Goal: Task Accomplishment & Management: Complete application form

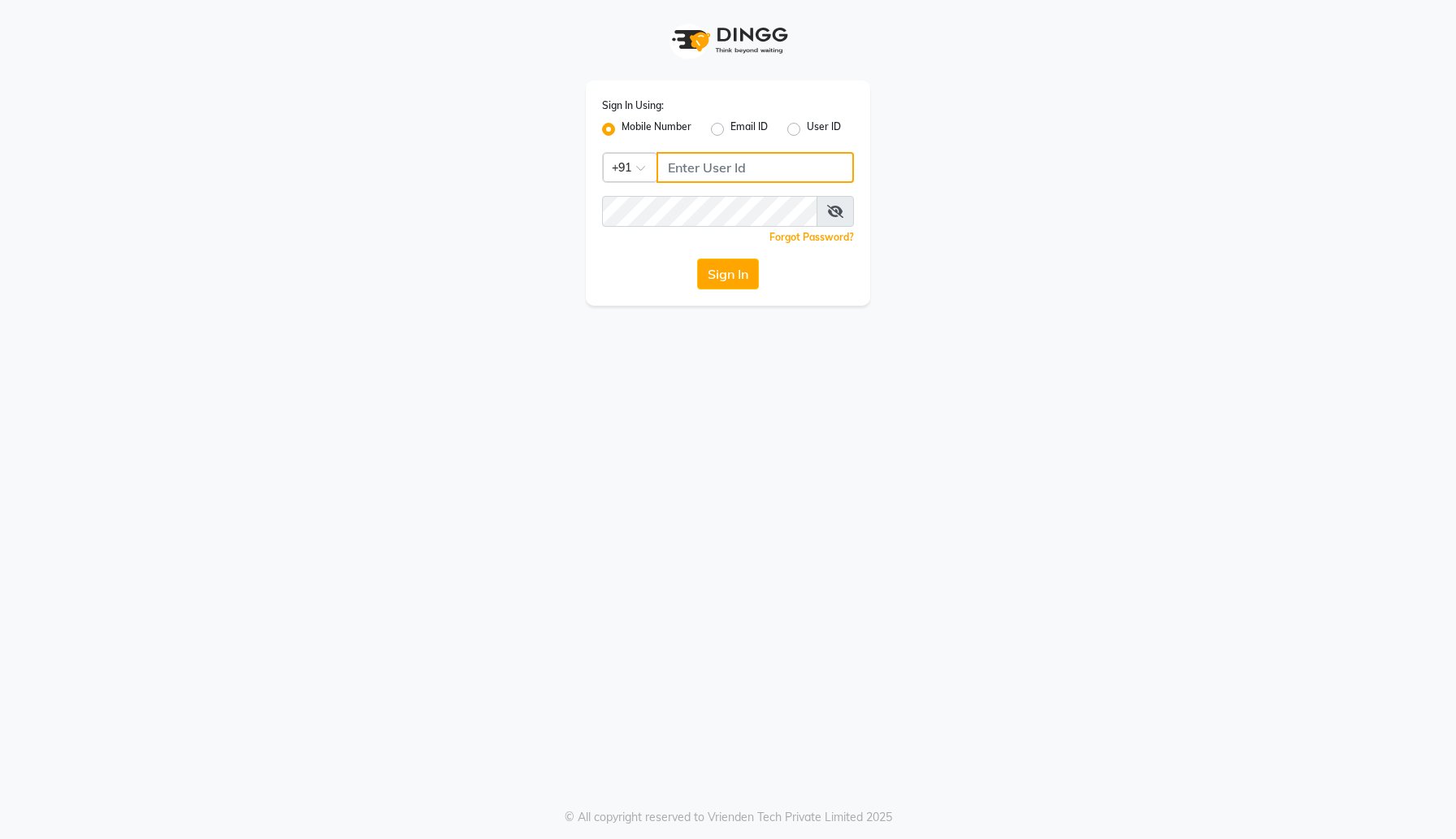
click at [733, 176] on input "Username" at bounding box center [755, 167] width 198 height 31
type input "123123123"
click at [697, 258] on button "Sign In" at bounding box center [728, 273] width 62 height 31
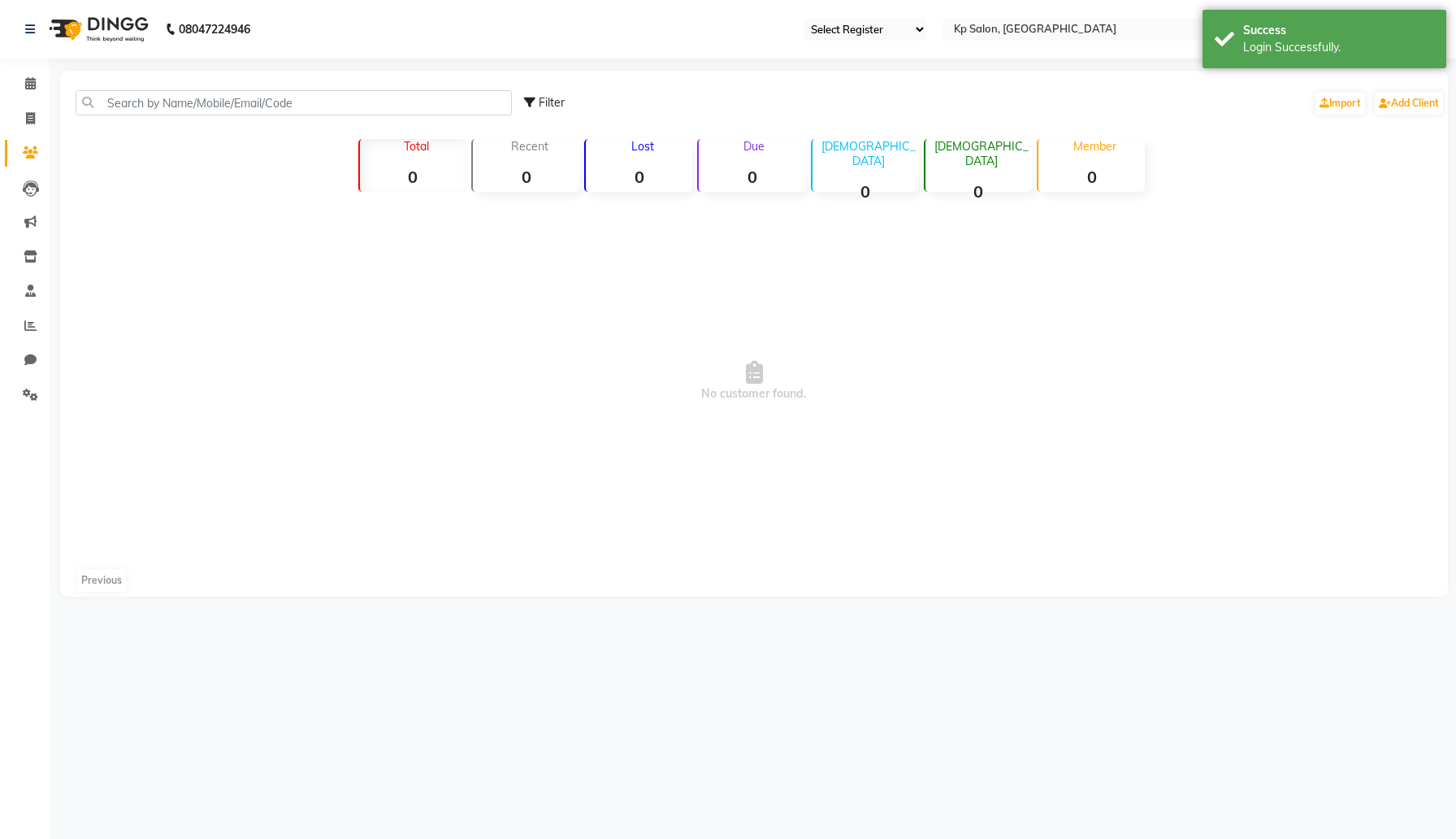
select select "en"
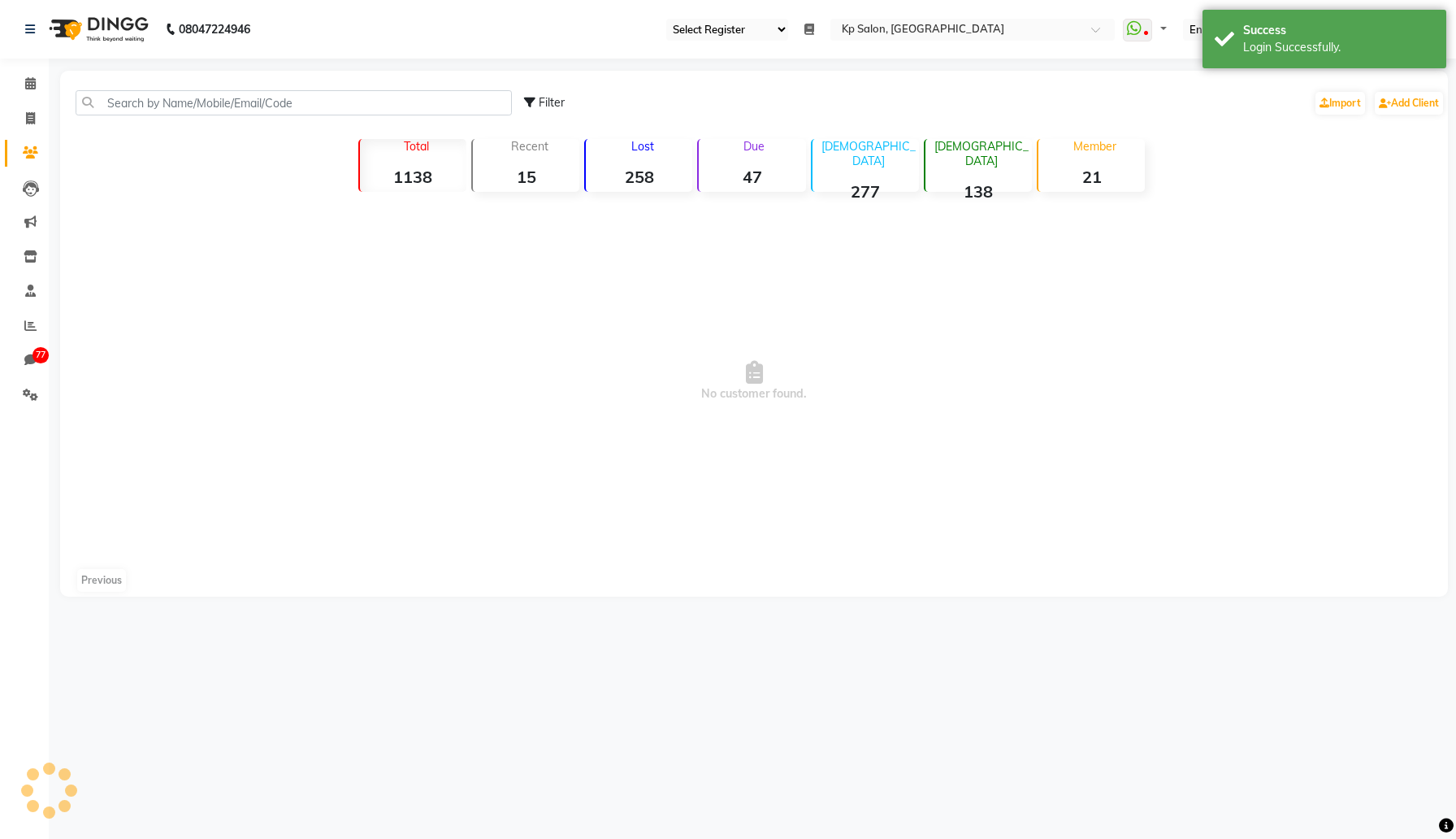
select select "7"
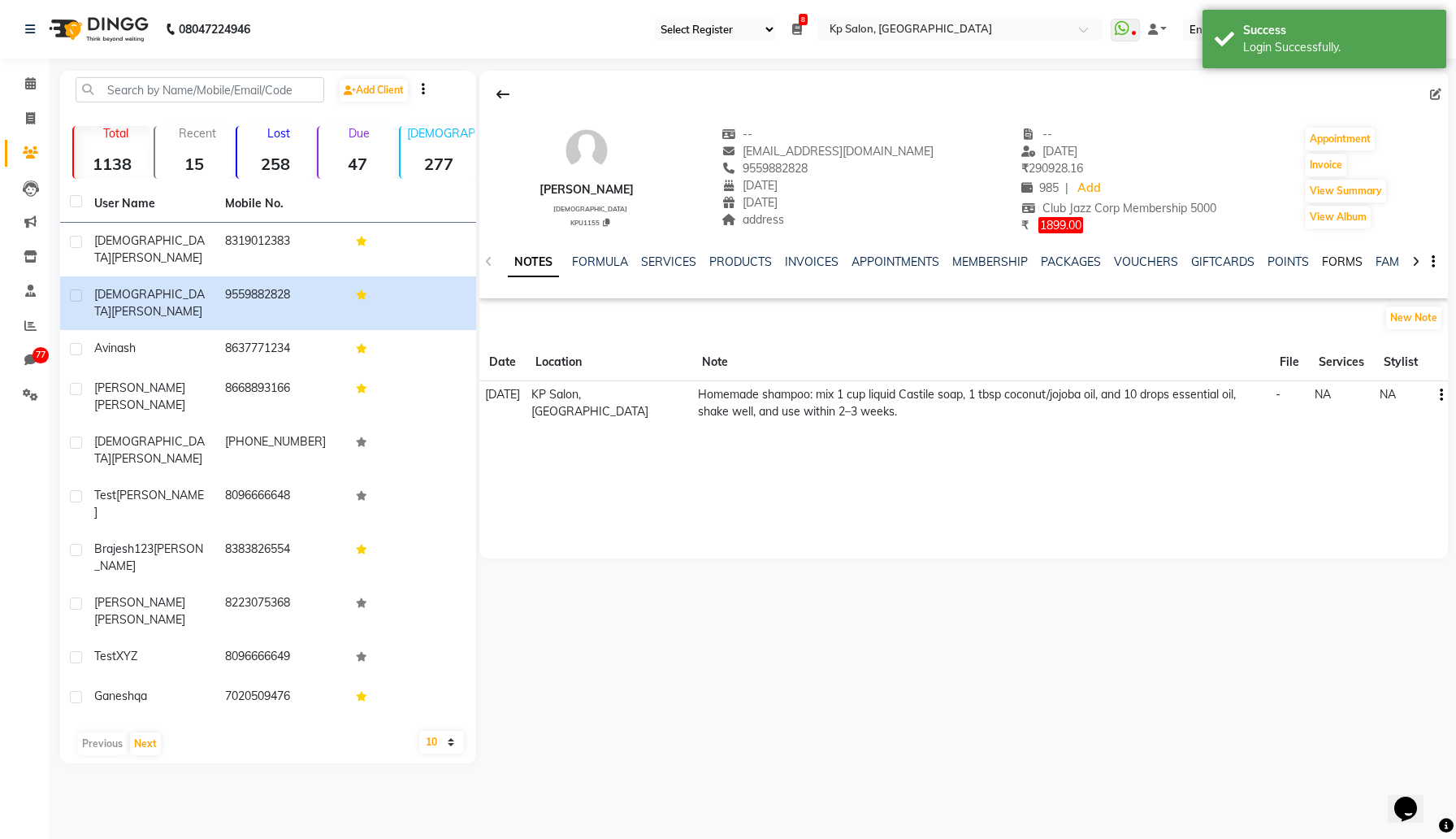
click at [1323, 257] on link "FORMS" at bounding box center [1343, 261] width 41 height 14
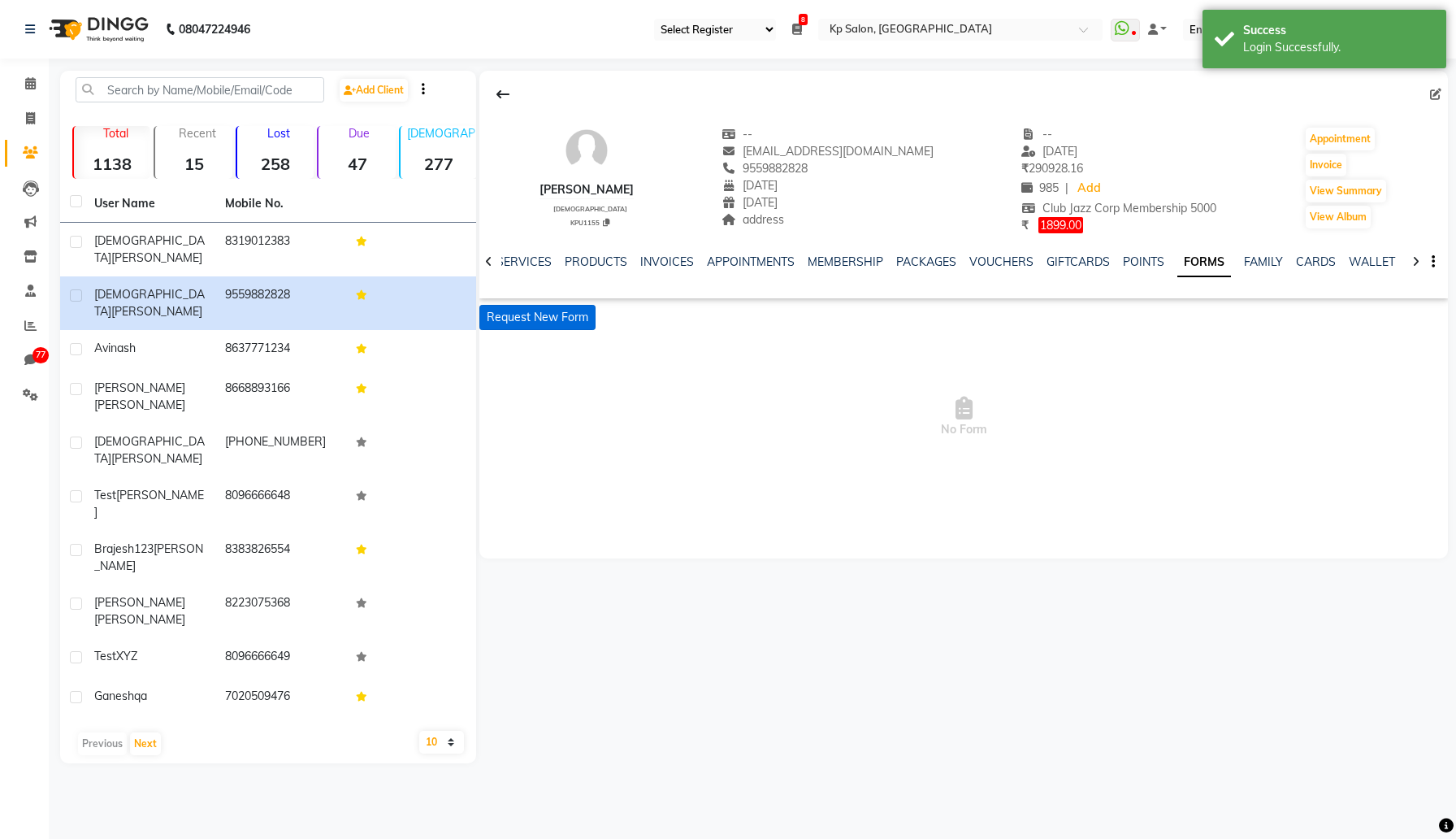
click at [566, 312] on button "Request New Form" at bounding box center [538, 317] width 116 height 25
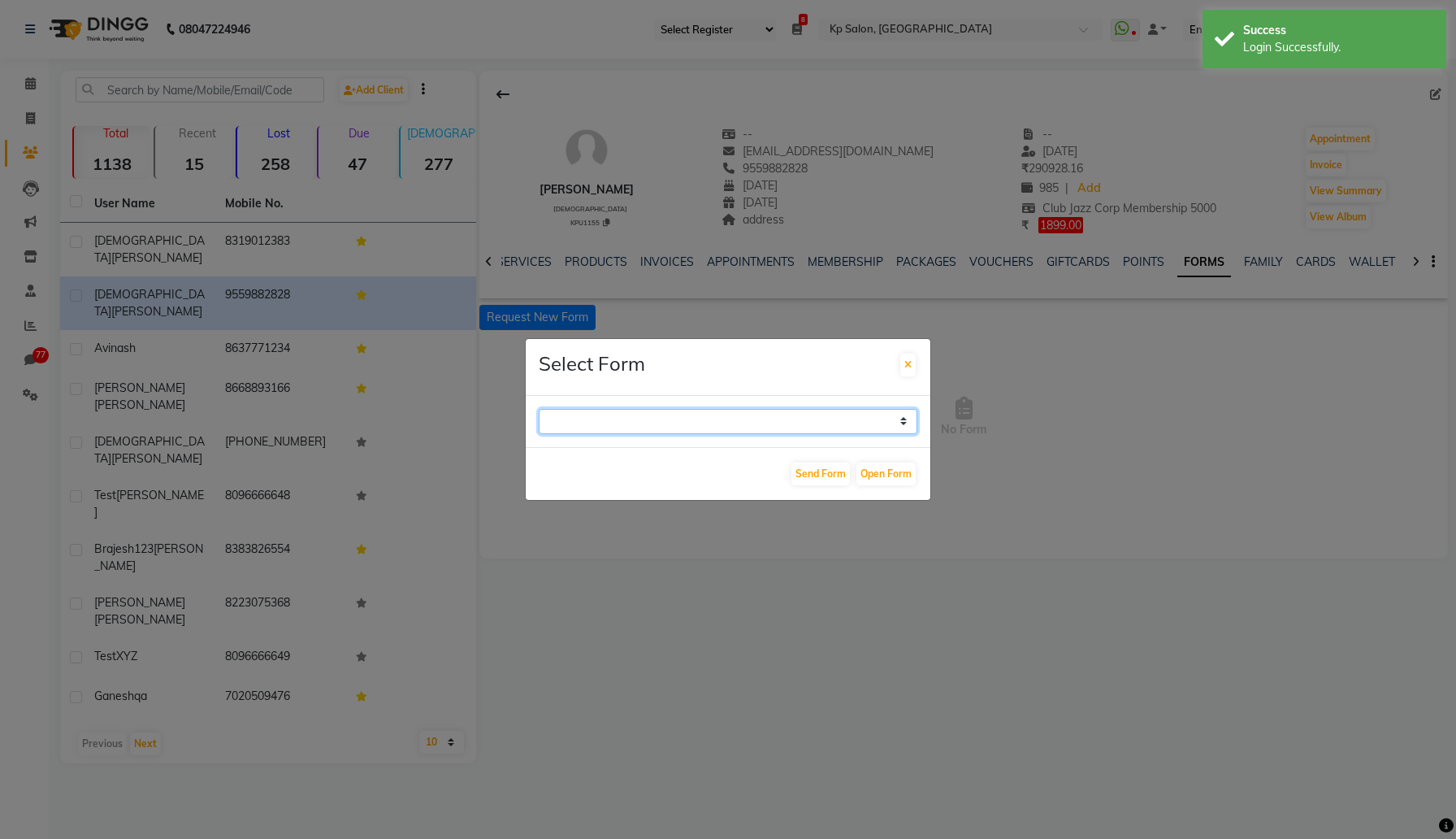
click at [846, 424] on select "Sample Form Sample Form Sample Form Sample Form test approval Form test pre-fil…" at bounding box center [728, 421] width 379 height 25
select select "267"
click at [539, 409] on select "Sample Form Sample Form Sample Form Sample Form test approval Form test pre-fil…" at bounding box center [728, 421] width 379 height 25
click at [885, 471] on button "Open Form" at bounding box center [886, 474] width 59 height 23
